Goal: Task Accomplishment & Management: Manage account settings

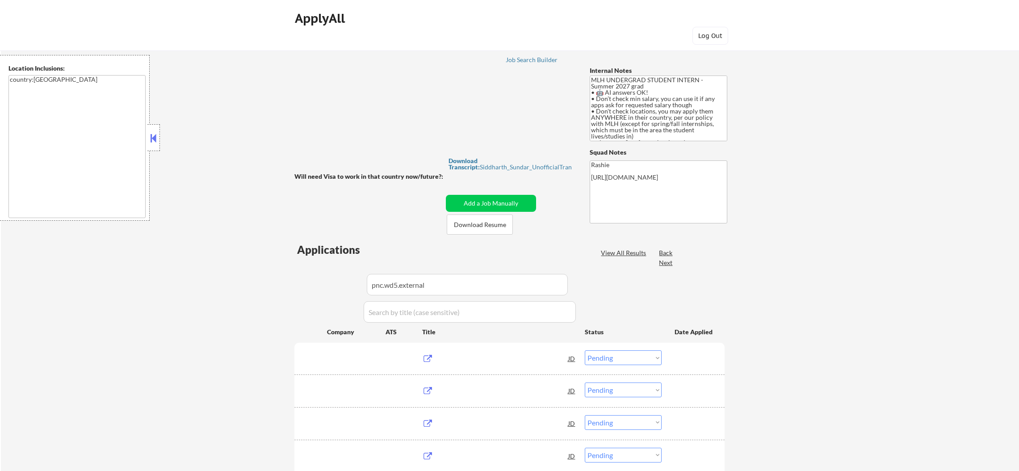
select select ""pending""
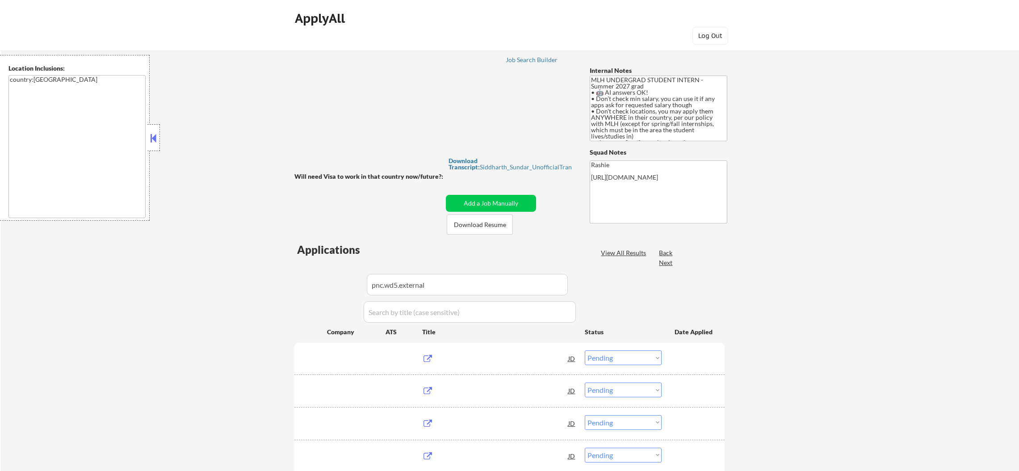
select select ""pending""
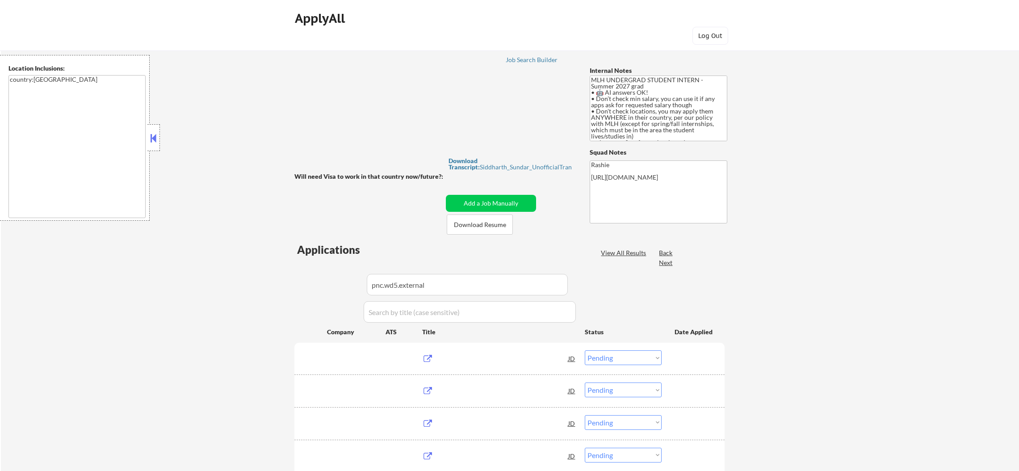
select select ""pending""
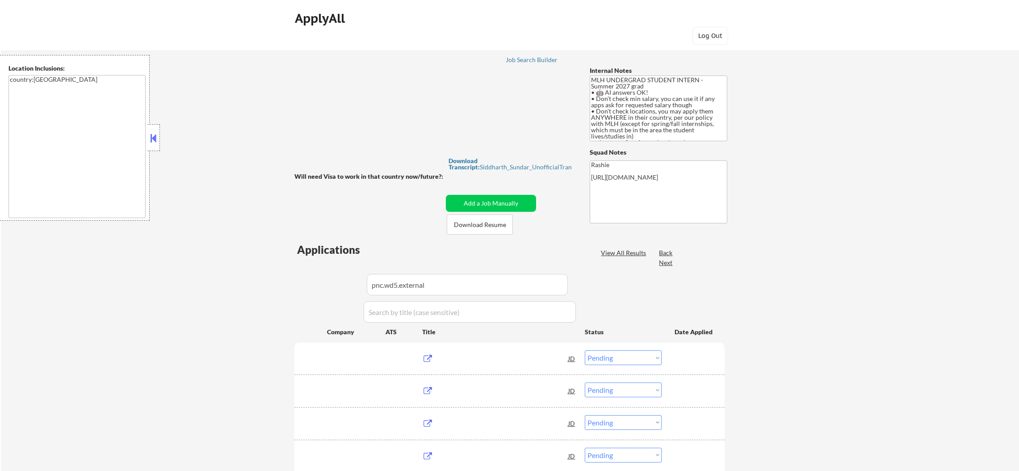
select select ""pending""
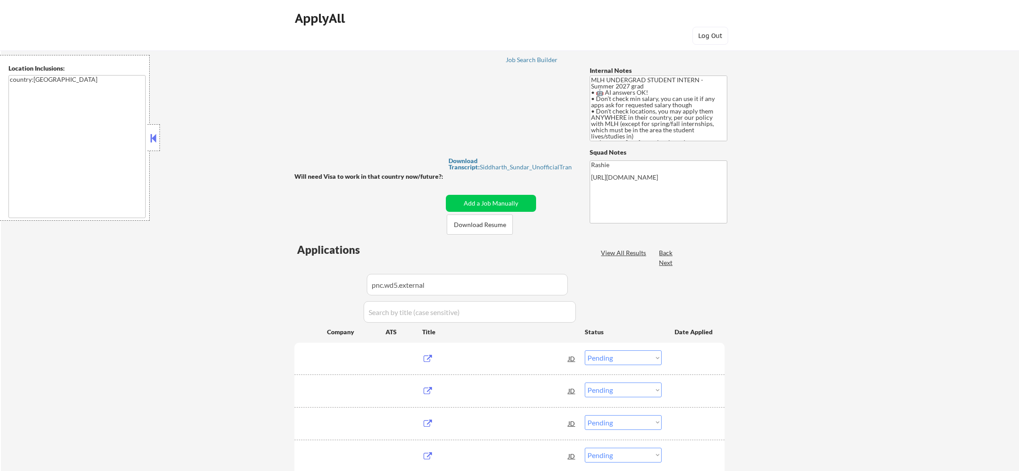
select select ""pending""
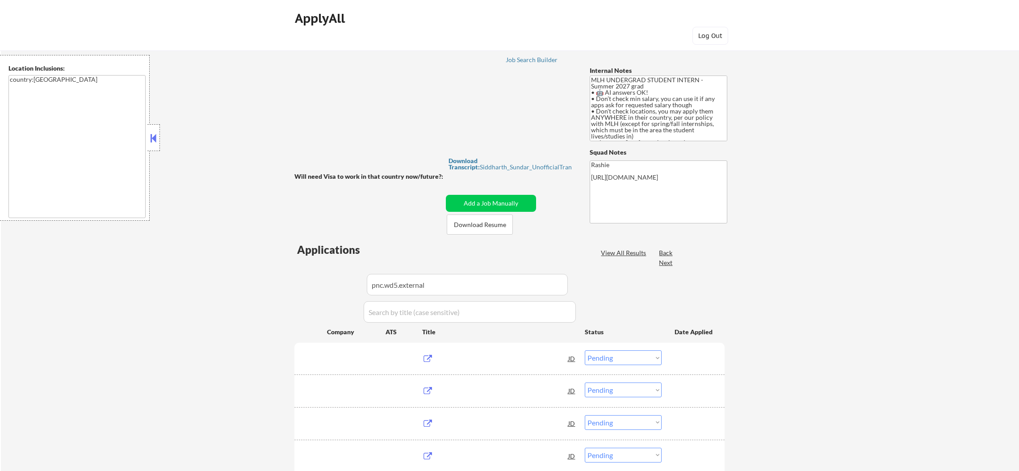
select select ""pending""
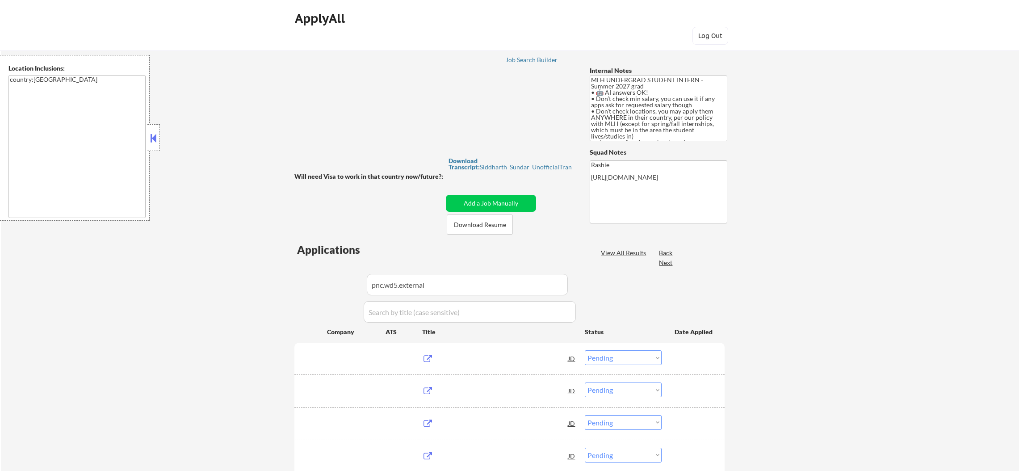
select select ""pending""
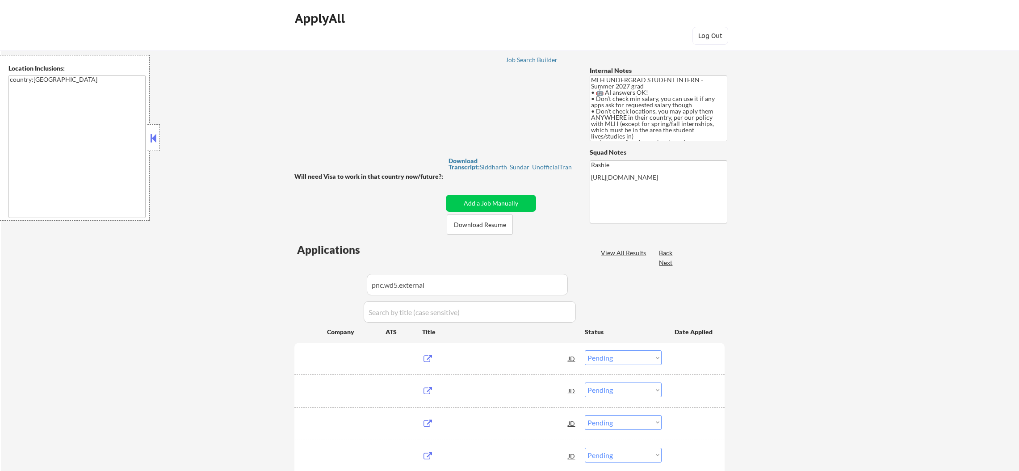
select select ""pending""
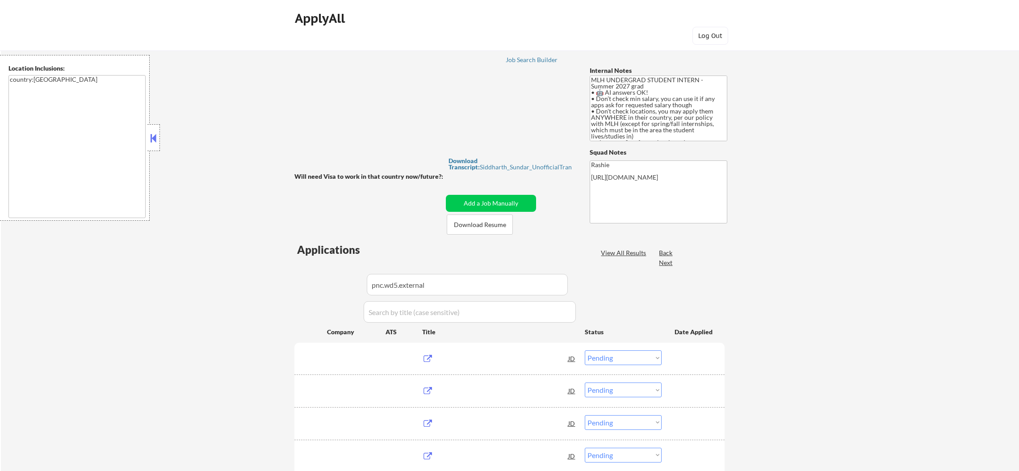
select select ""pending""
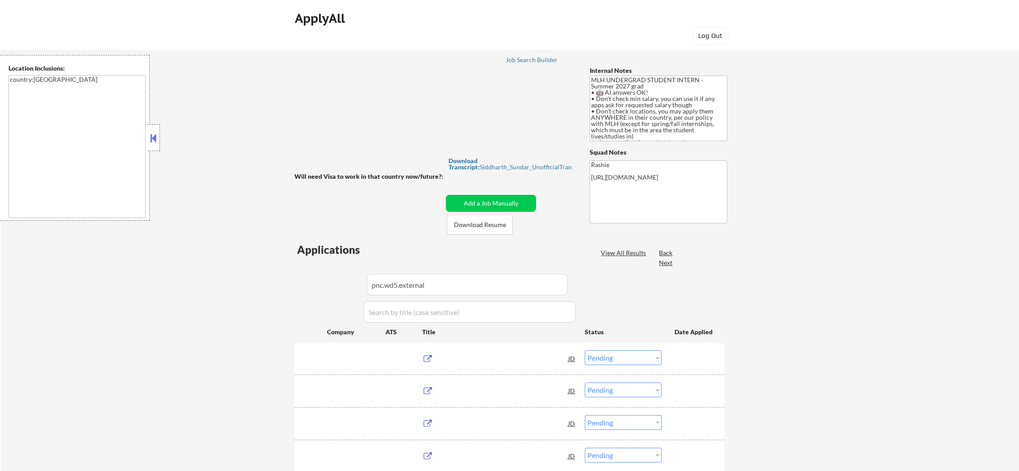
select select ""pending""
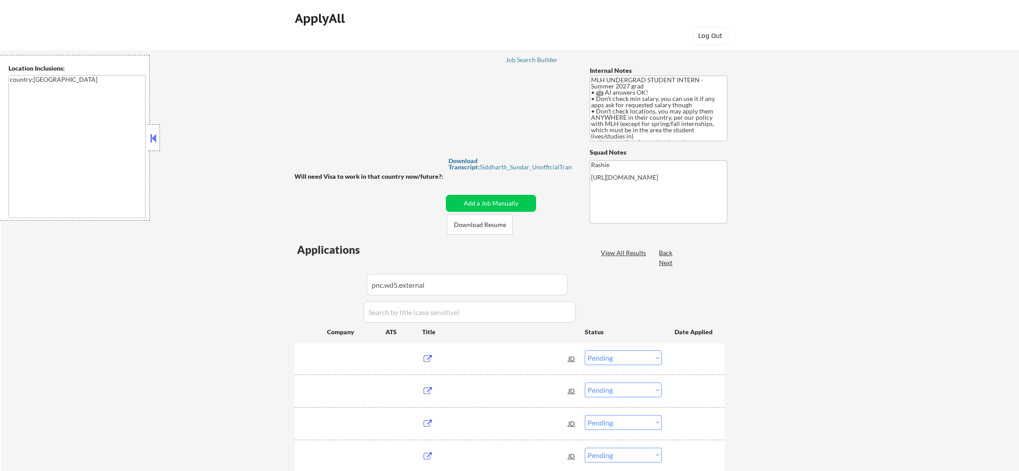
select select ""pending""
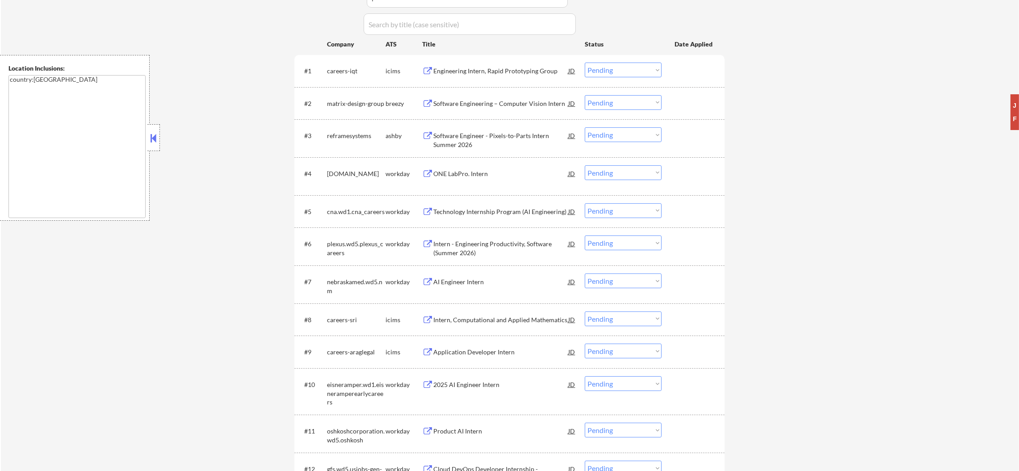
scroll to position [335, 0]
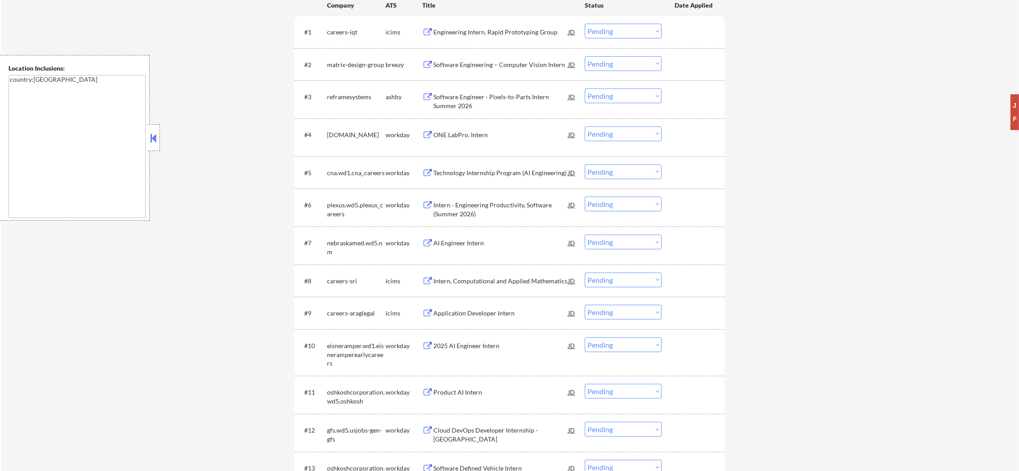
click at [499, 95] on div "Software Engineer - Pixels-to-Parts Intern Summer 2026" at bounding box center [500, 100] width 135 height 17
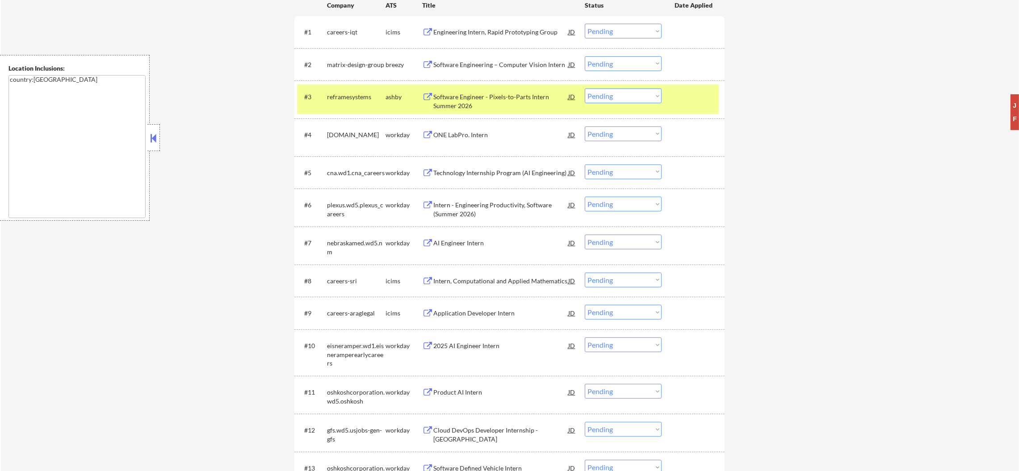
select select ""pending""
